Goal: Transaction & Acquisition: Purchase product/service

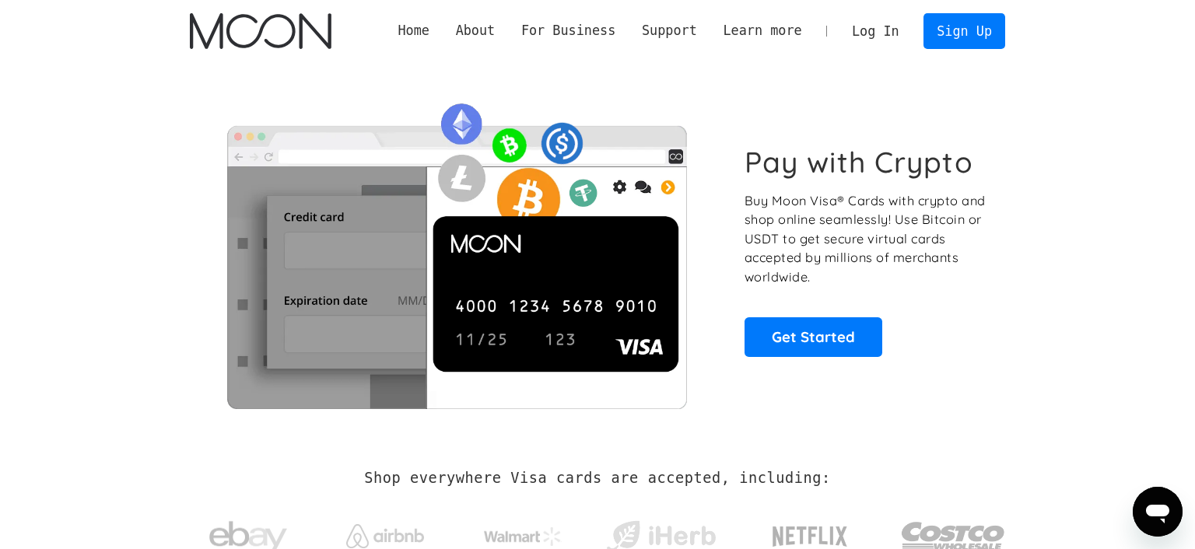
click at [873, 34] on link "Log In" at bounding box center [874, 31] width 73 height 34
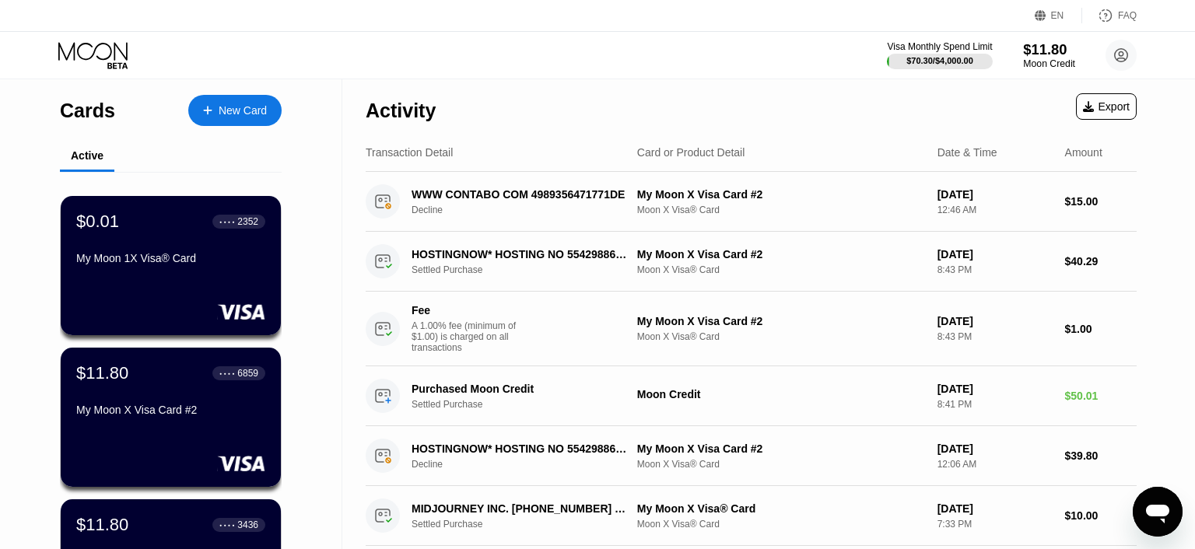
click at [1036, 65] on div "Moon Credit" at bounding box center [1049, 63] width 52 height 11
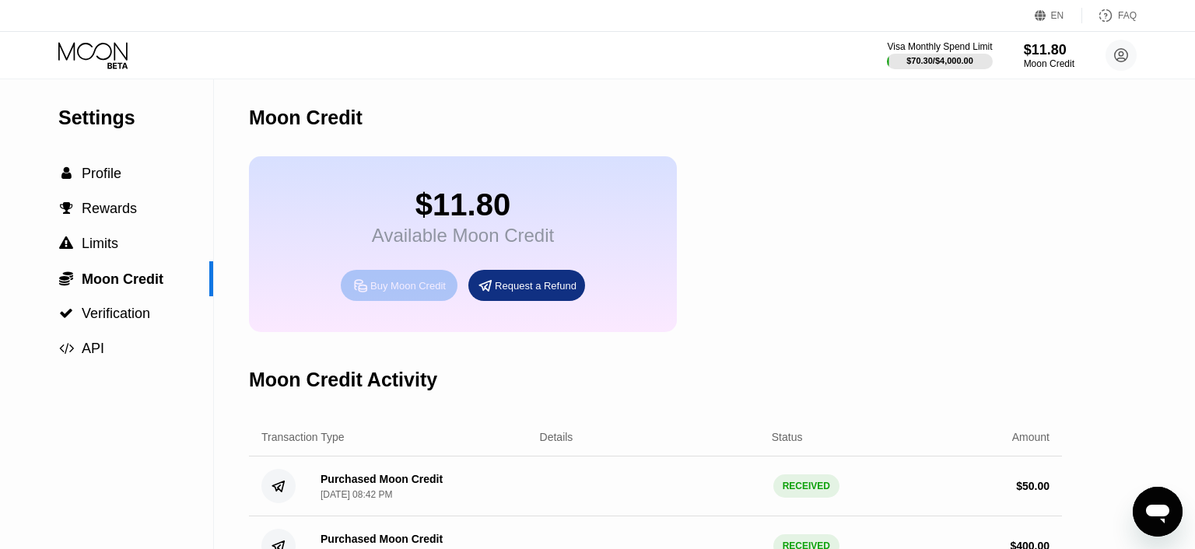
click at [425, 292] on div "Buy Moon Credit" at bounding box center [407, 285] width 75 height 13
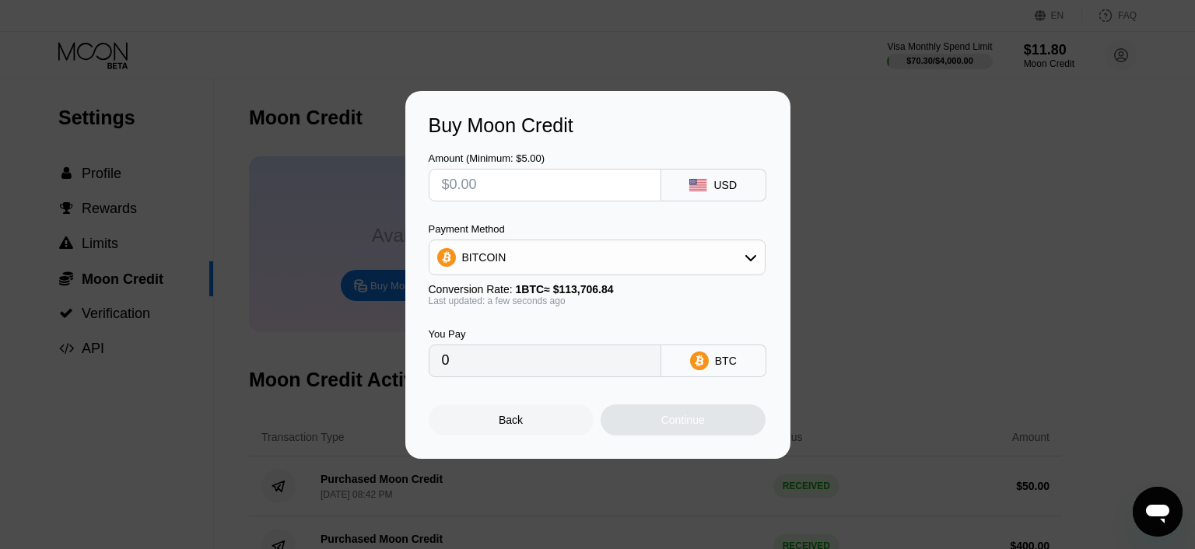
click at [712, 255] on div "BITCOIN" at bounding box center [596, 257] width 335 height 31
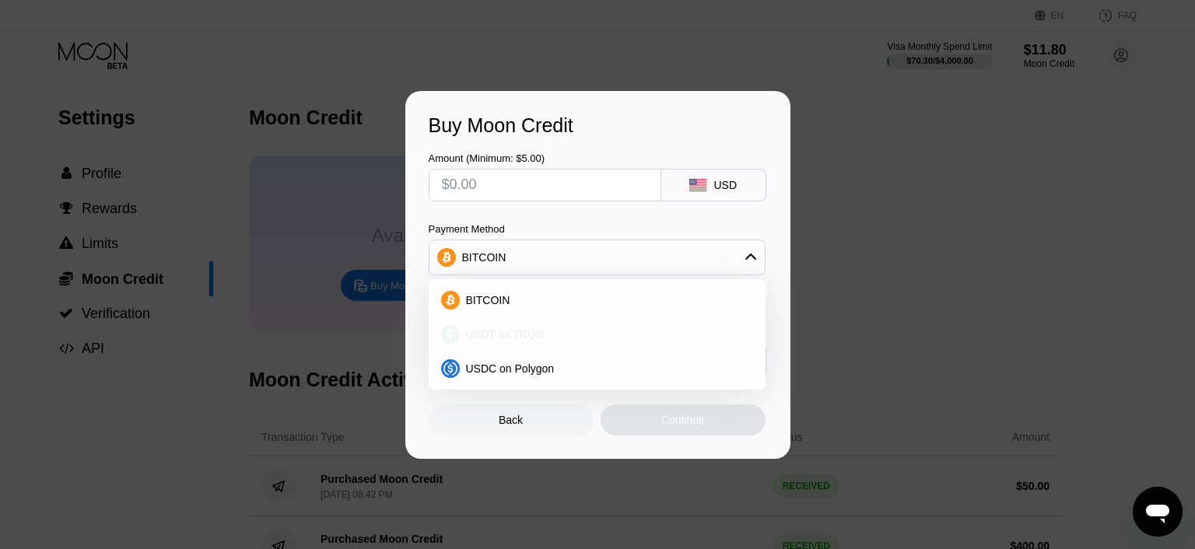
click at [521, 336] on span "USDT on TRON" at bounding box center [505, 334] width 79 height 12
type input "0.00"
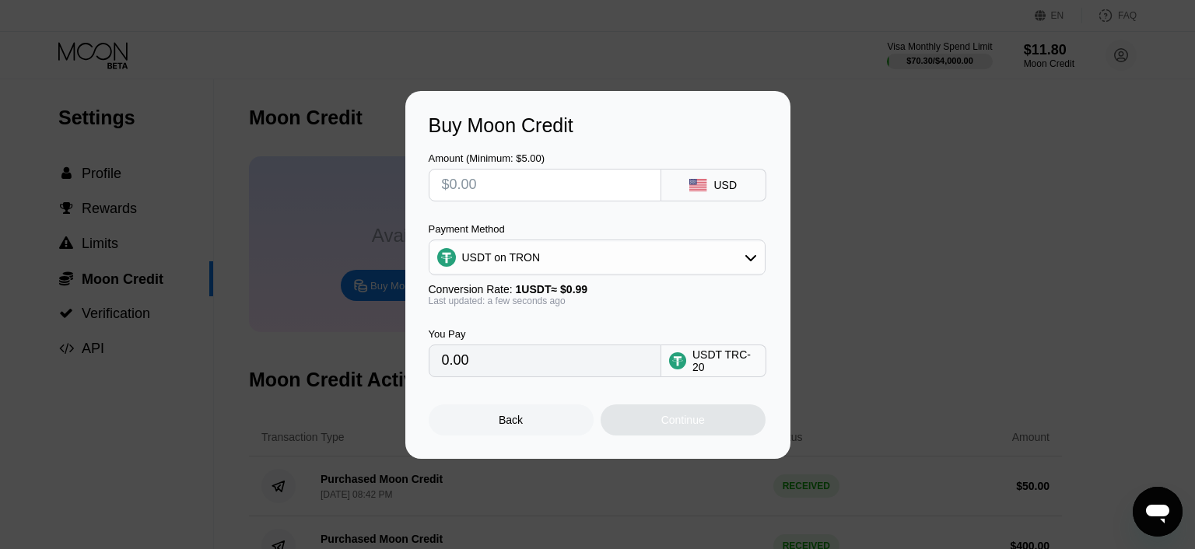
drag, startPoint x: 517, startPoint y: 370, endPoint x: 493, endPoint y: 370, distance: 24.1
click at [493, 370] on input "0.00" at bounding box center [545, 360] width 206 height 31
drag, startPoint x: 530, startPoint y: 369, endPoint x: 275, endPoint y: 357, distance: 255.4
click at [442, 357] on input "0.00" at bounding box center [545, 360] width 206 height 31
click at [479, 367] on input "0.00" at bounding box center [545, 360] width 206 height 31
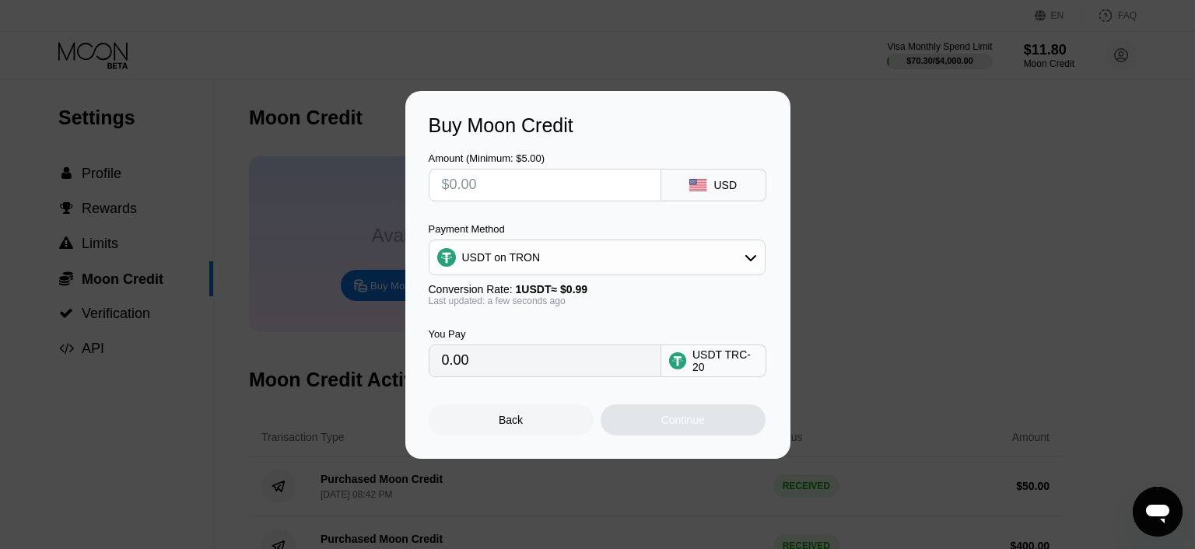
drag, startPoint x: 469, startPoint y: 179, endPoint x: 316, endPoint y: 173, distance: 153.3
click at [442, 170] on input "text" at bounding box center [545, 185] width 206 height 31
type input "$6"
type input "6.06"
type input "$65"
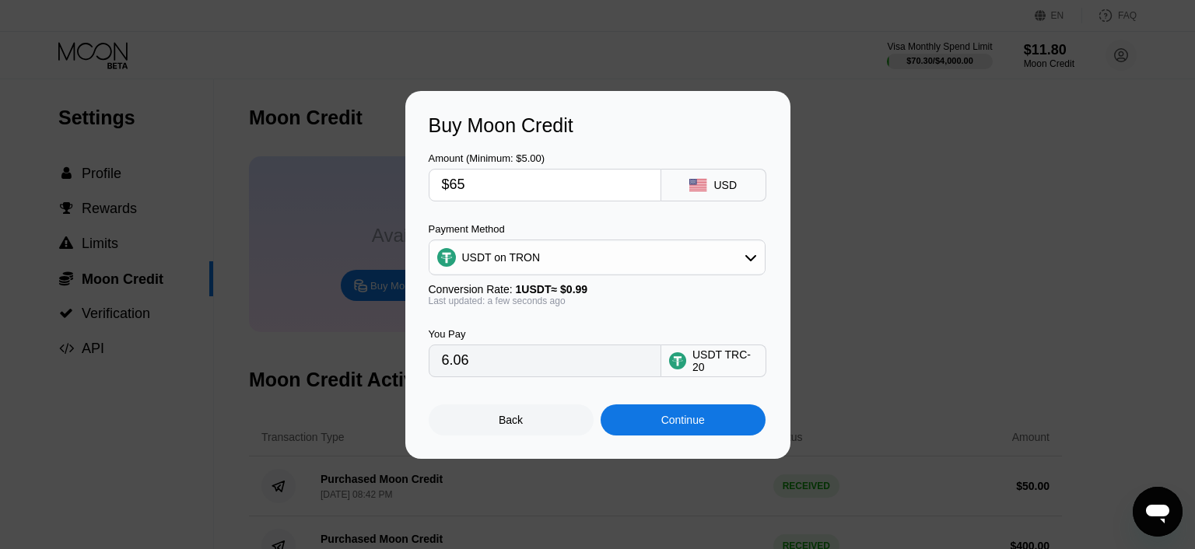
type input "65.66"
drag, startPoint x: 468, startPoint y: 188, endPoint x: 457, endPoint y: 187, distance: 11.8
click at [457, 187] on input "$65" at bounding box center [545, 185] width 206 height 31
type input "$68"
type input "68.69"
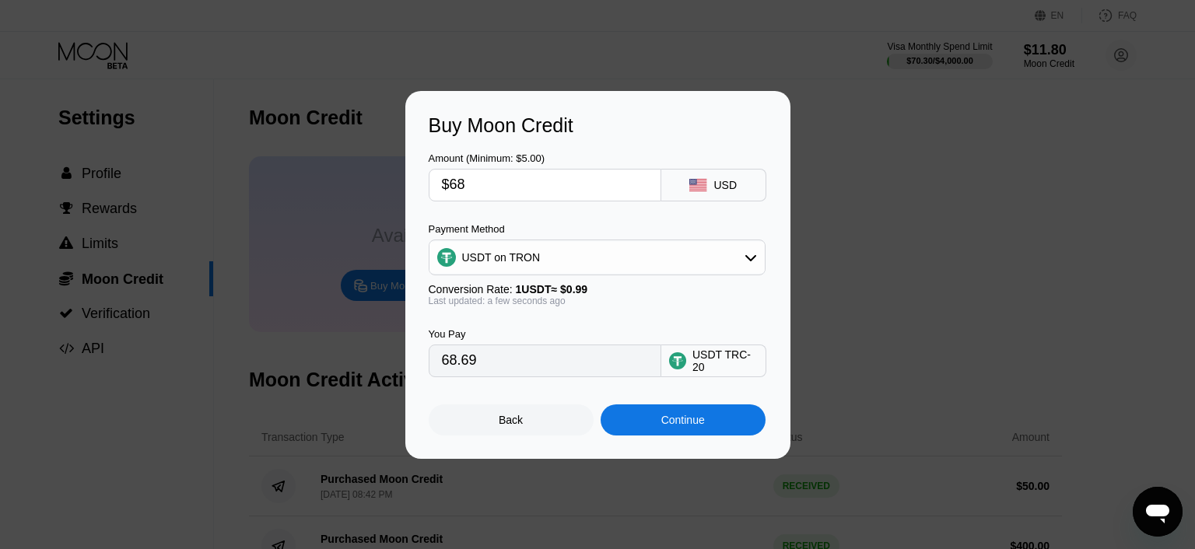
type input "$68"
click at [681, 433] on div "Continue" at bounding box center [682, 419] width 165 height 31
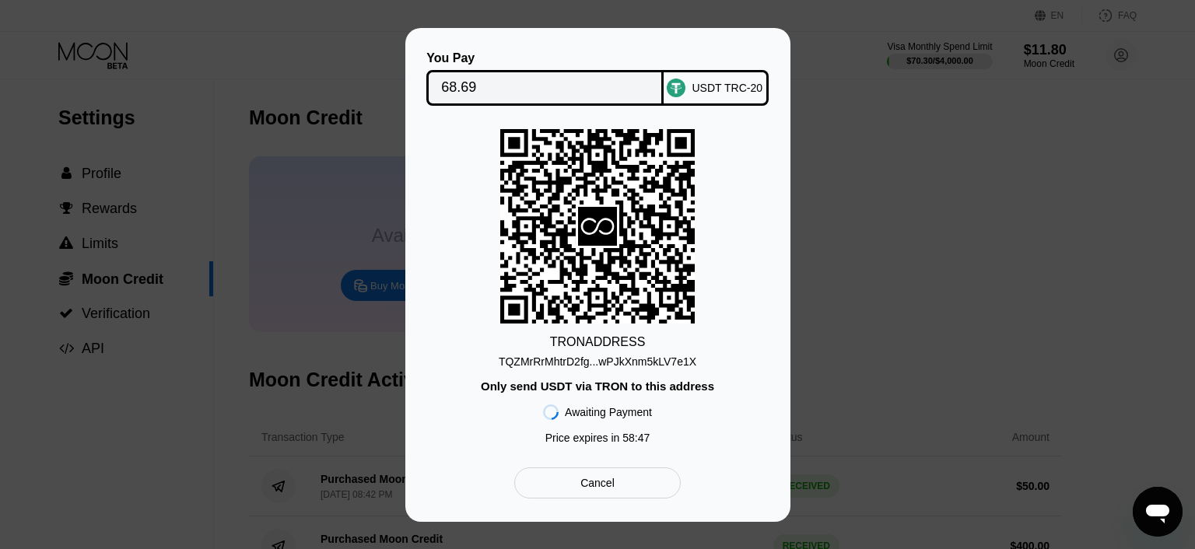
click at [684, 362] on div "TQZMrRrMhtrD2fg...wPJkXnm5kLV7e1X" at bounding box center [598, 361] width 198 height 12
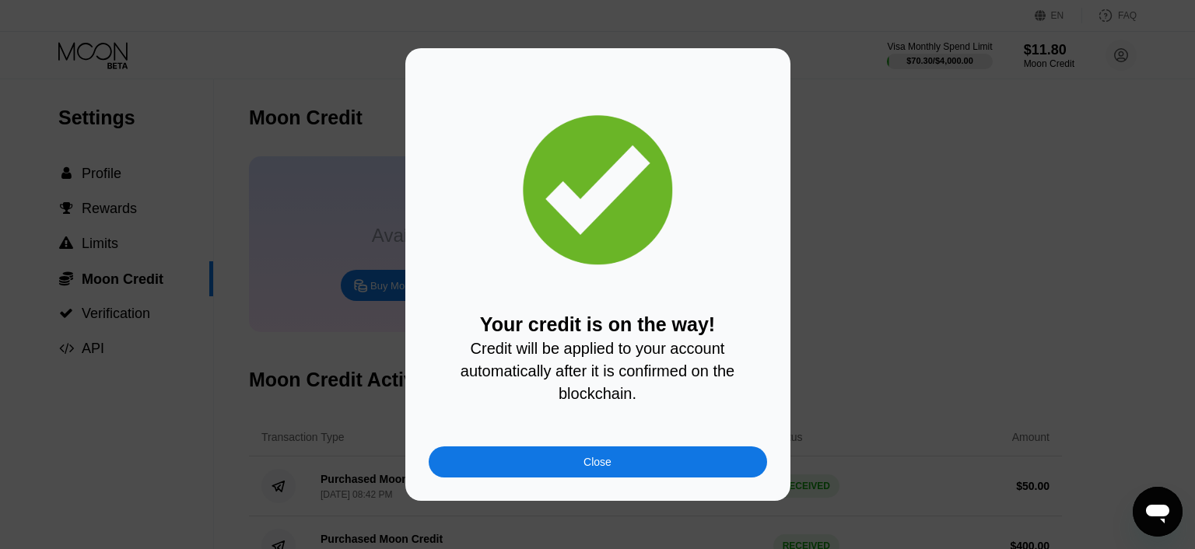
click at [632, 471] on div "Close" at bounding box center [598, 461] width 338 height 31
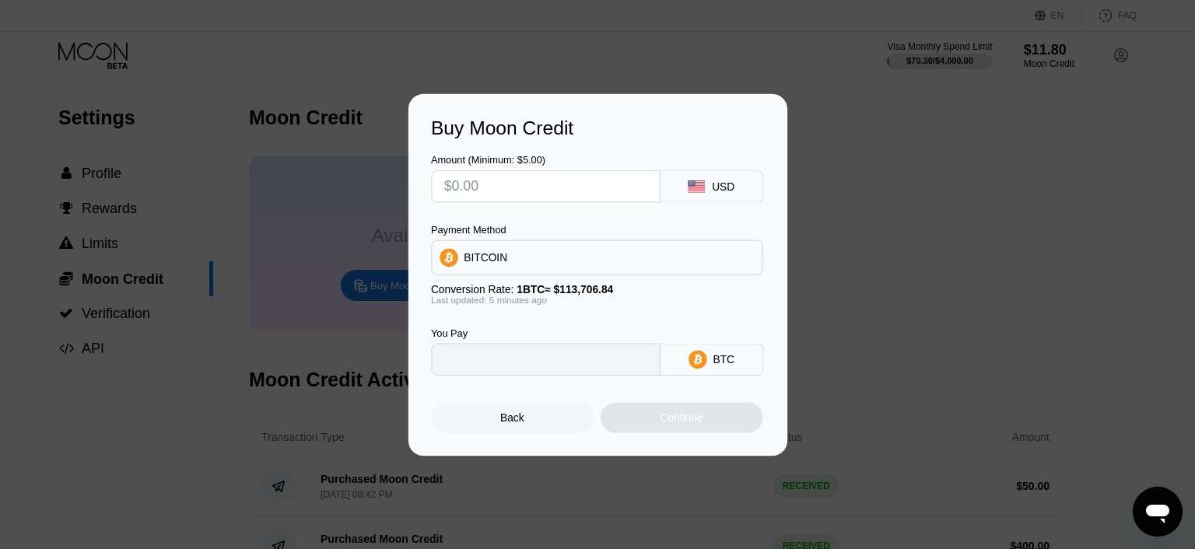
type input "0"
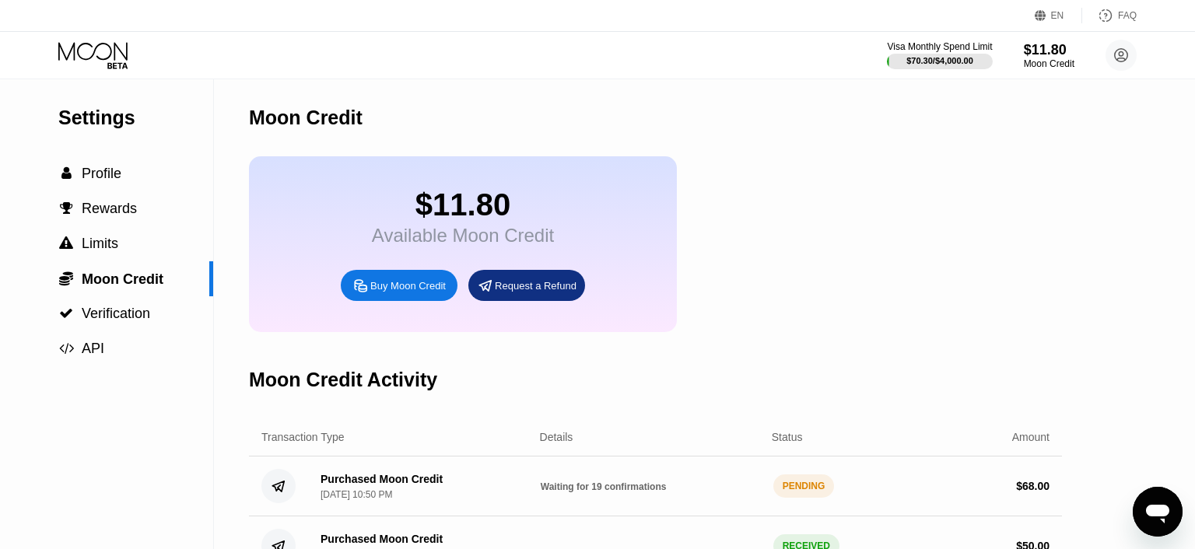
click at [110, 54] on icon at bounding box center [92, 51] width 69 height 18
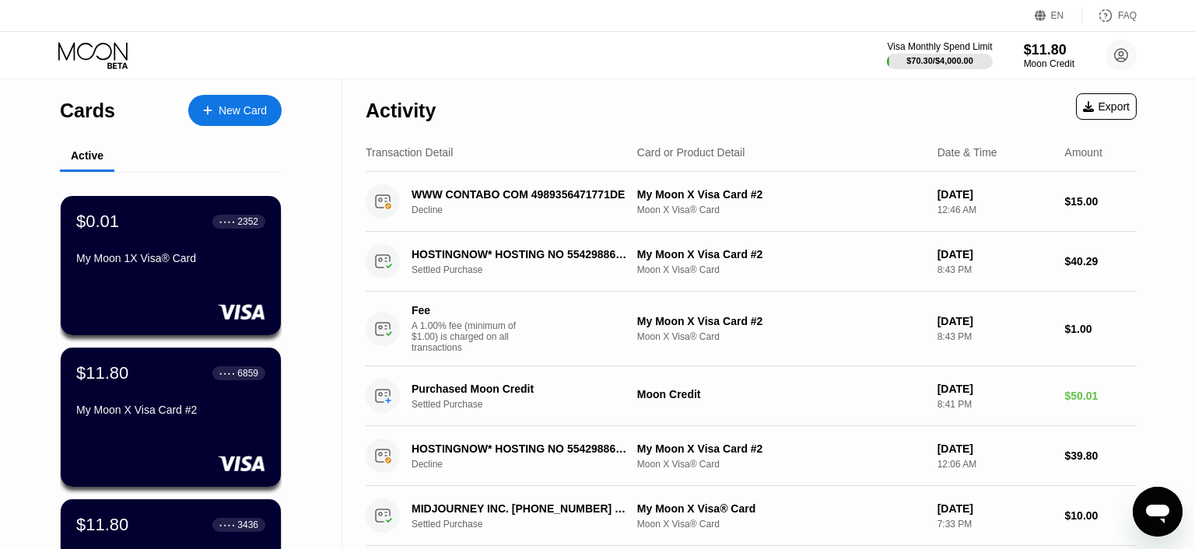
click at [244, 376] on div "6859" at bounding box center [247, 373] width 21 height 11
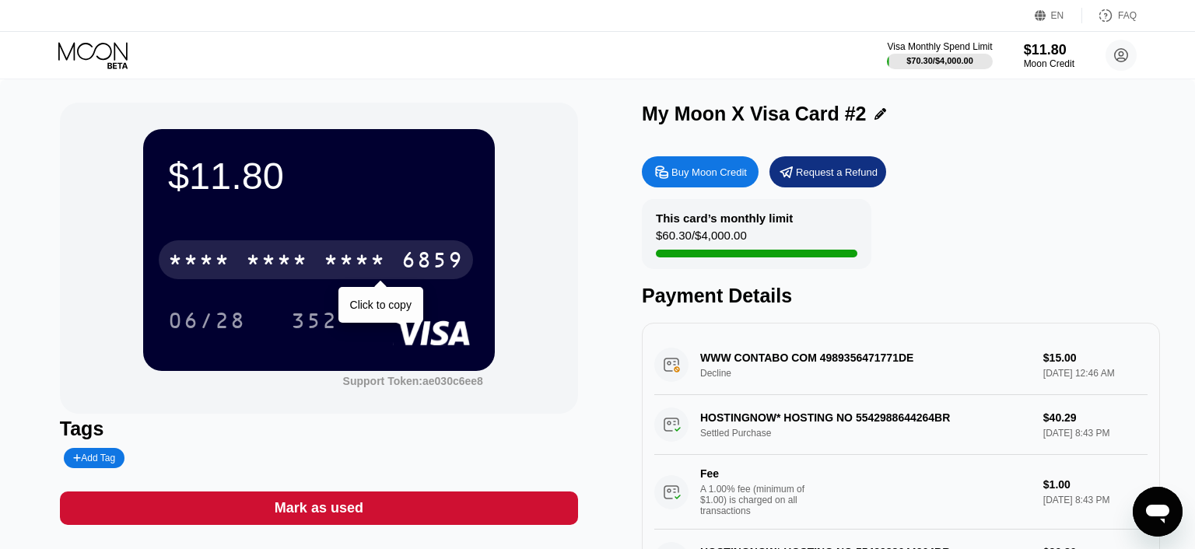
click at [289, 268] on div "* * * *" at bounding box center [277, 262] width 62 height 25
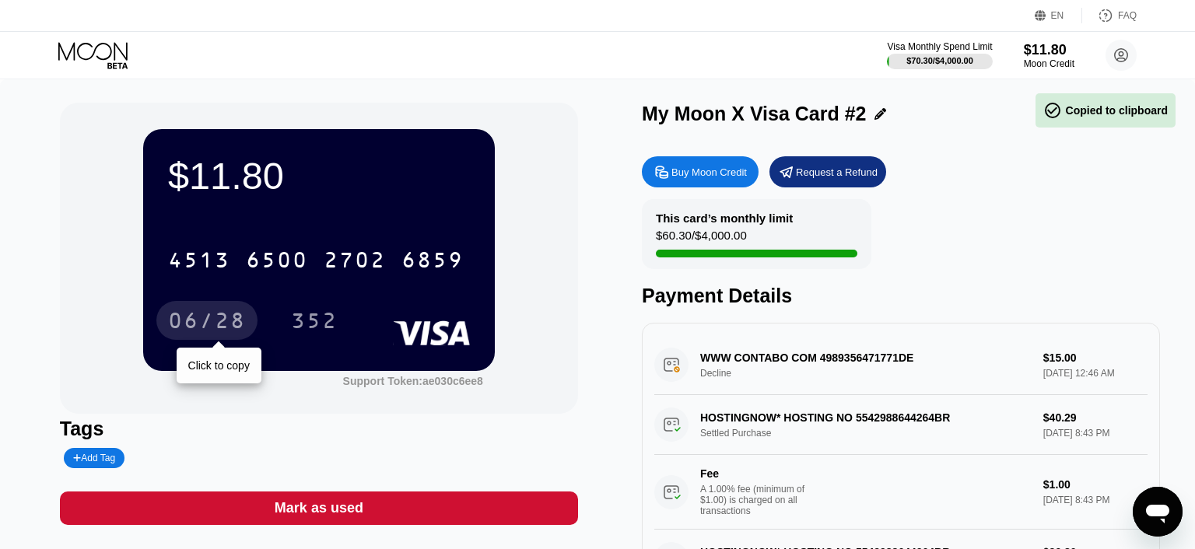
click at [195, 316] on div "06/28" at bounding box center [207, 322] width 78 height 25
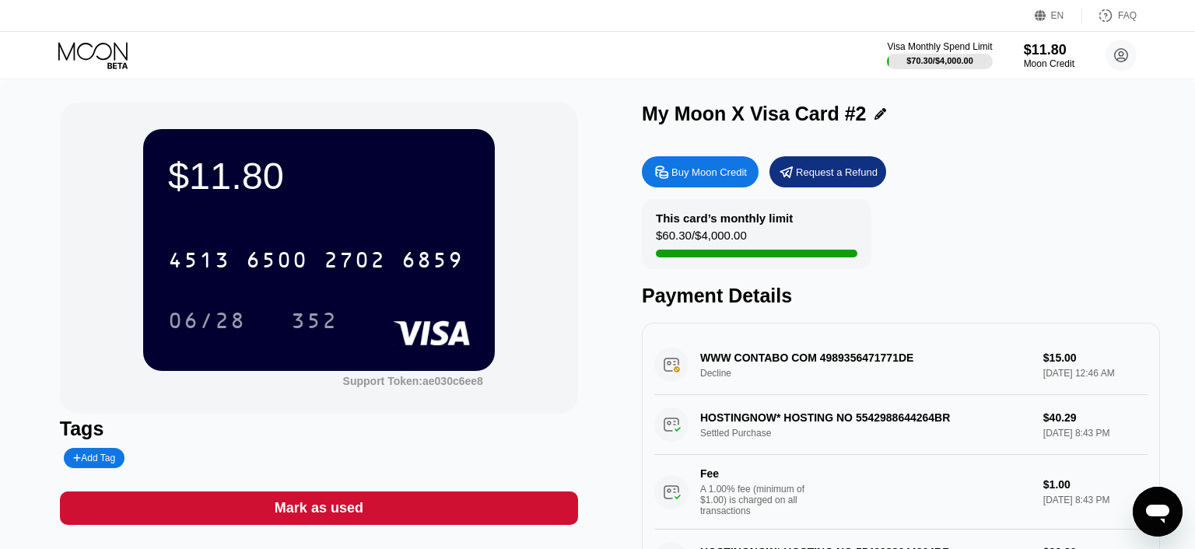
click at [86, 348] on div "$11.80 4513 6500 2702 6859 06/28 352 Support Token: ae030c6ee8" at bounding box center [319, 258] width 518 height 311
click at [316, 328] on div "352" at bounding box center [314, 322] width 47 height 25
click at [57, 292] on div "$11.80 4513 6500 2702 6859 06/28 352 Support Token: ae030c6ee8 Tags Add Tag Mar…" at bounding box center [597, 356] width 1195 height 555
click at [1048, 61] on div "Moon Credit" at bounding box center [1049, 63] width 52 height 11
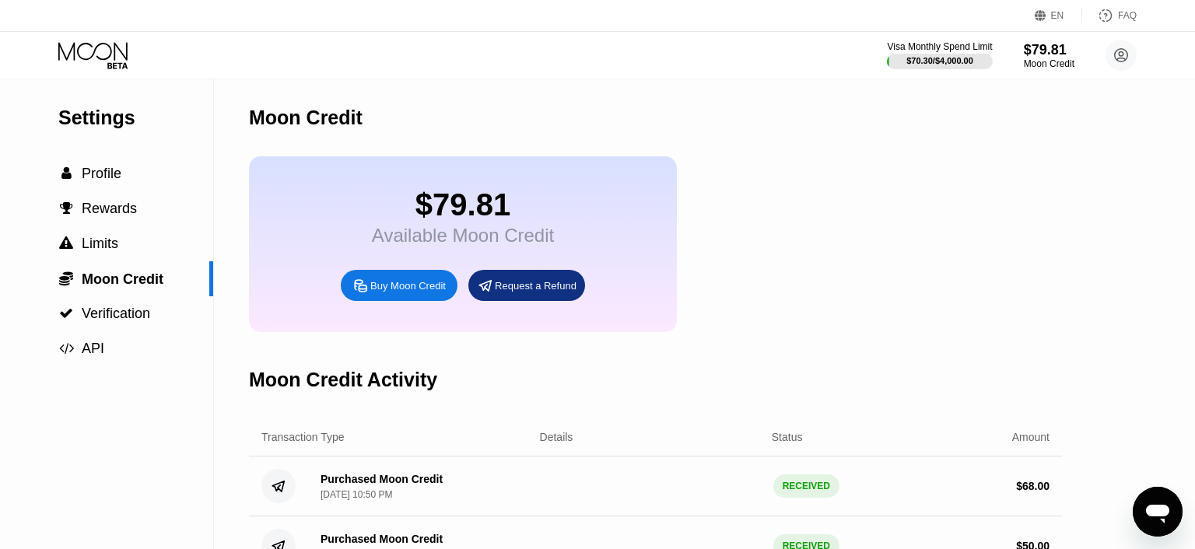
click at [107, 47] on icon at bounding box center [94, 55] width 72 height 27
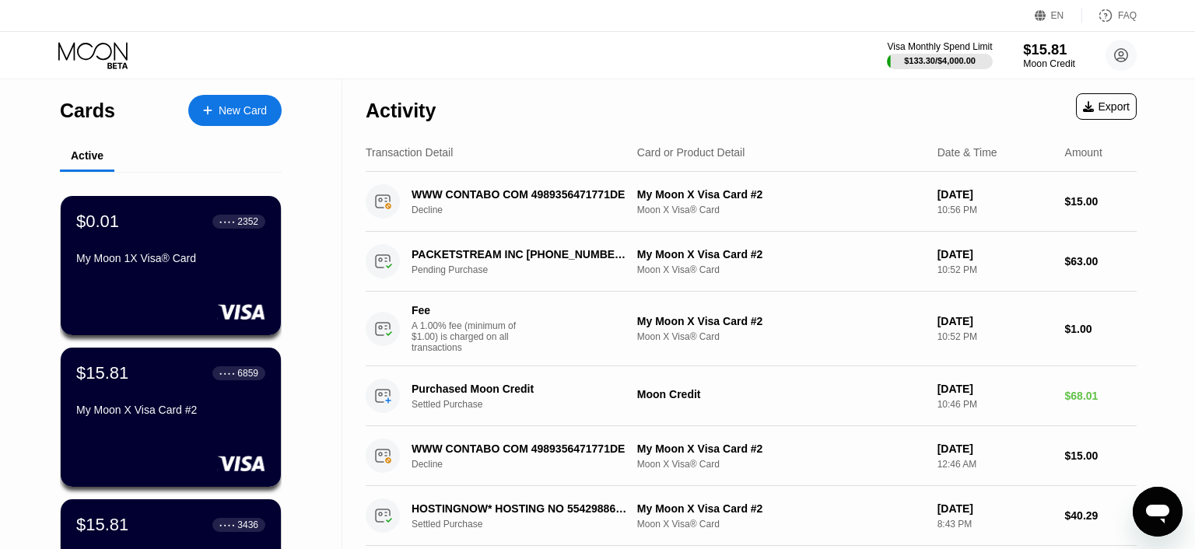
click at [1050, 51] on div "$15.81" at bounding box center [1049, 49] width 52 height 16
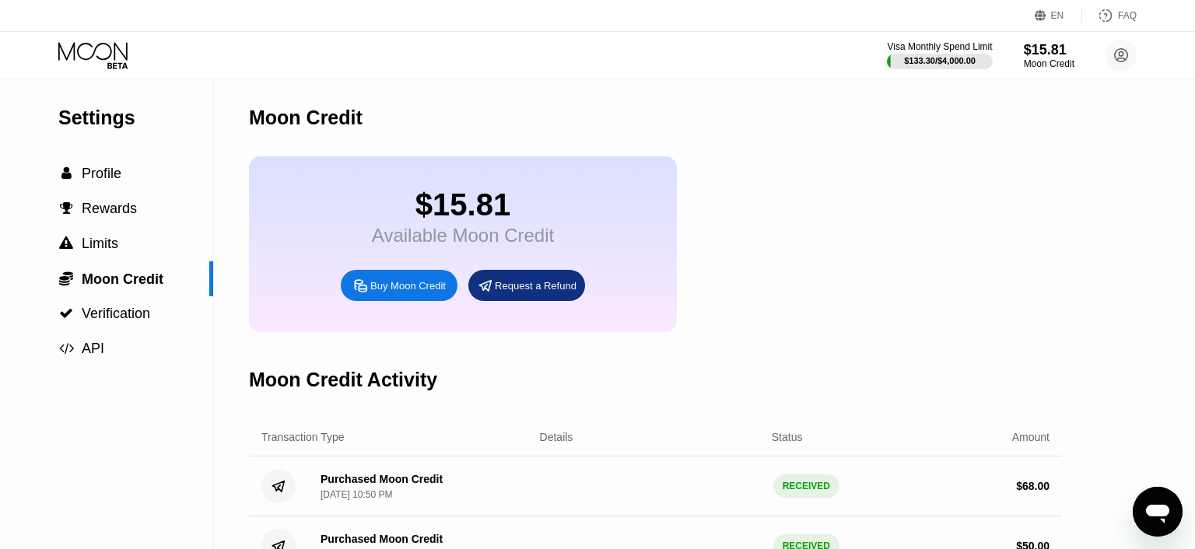
click at [412, 292] on div "Buy Moon Credit" at bounding box center [407, 285] width 75 height 13
type input "0"
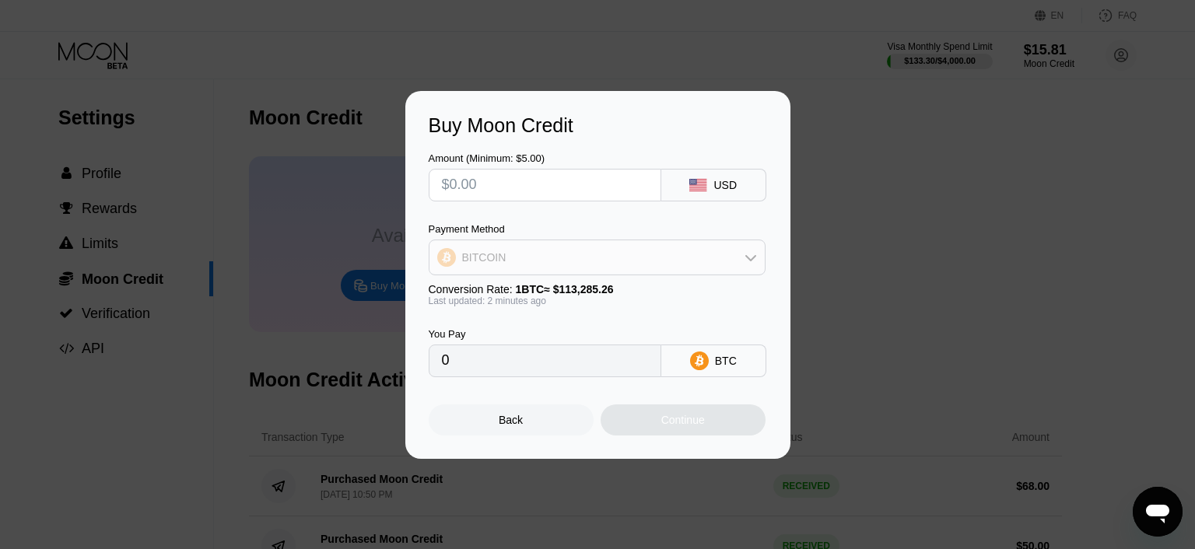
click at [616, 255] on div "BITCOIN" at bounding box center [596, 257] width 335 height 31
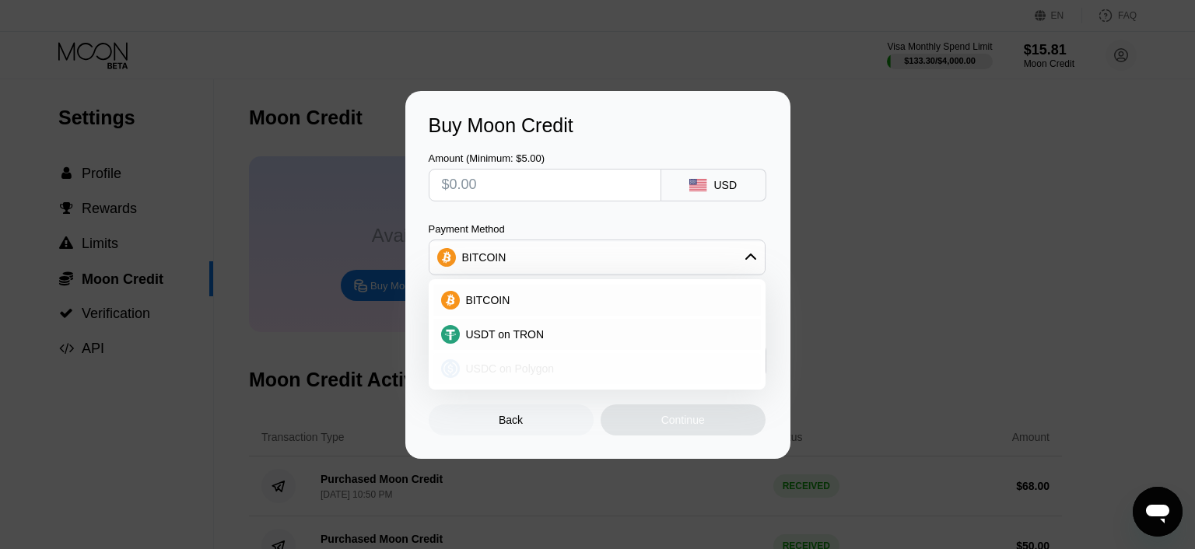
click at [563, 373] on div "USDC on Polygon" at bounding box center [606, 368] width 293 height 12
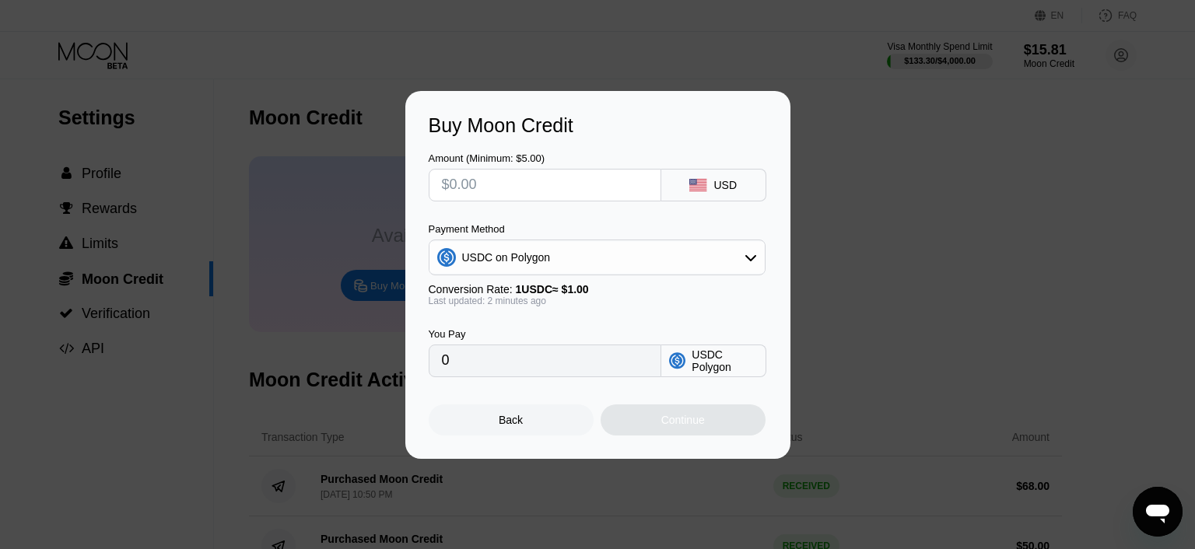
click at [640, 258] on div "USDC on Polygon" at bounding box center [596, 257] width 335 height 31
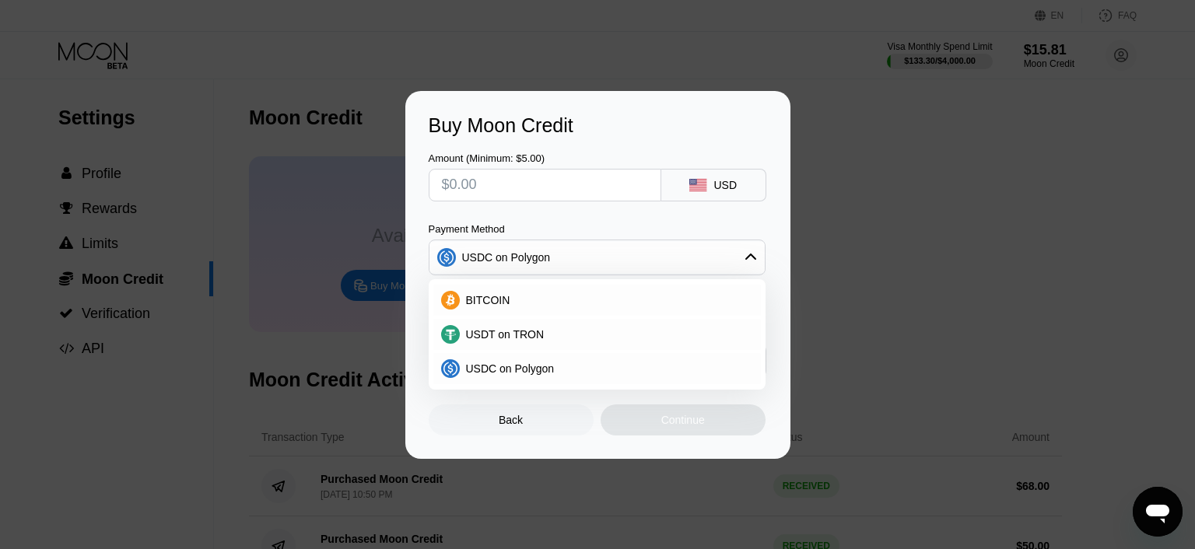
click at [898, 175] on div "Buy Moon Credit Amount (Minimum: $5.00) USD Payment Method USDC on Polygon BITC…" at bounding box center [597, 275] width 1195 height 368
click at [521, 422] on div "Back" at bounding box center [511, 420] width 24 height 12
